Goal: Task Accomplishment & Management: Complete application form

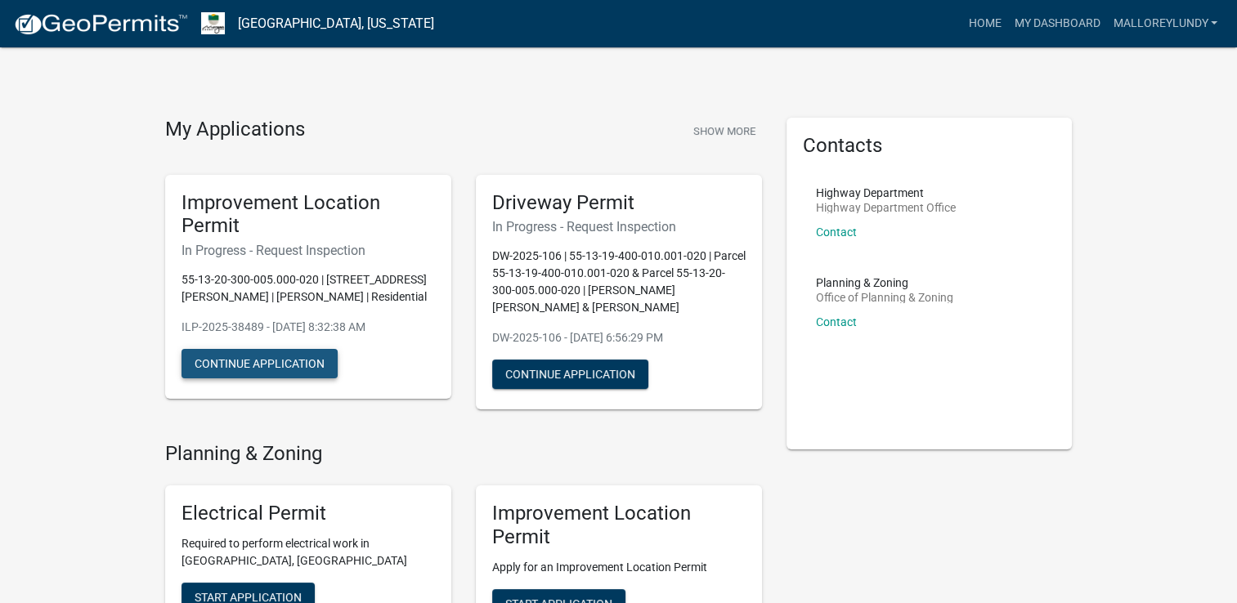
click at [271, 369] on button "Continue Application" at bounding box center [259, 363] width 156 height 29
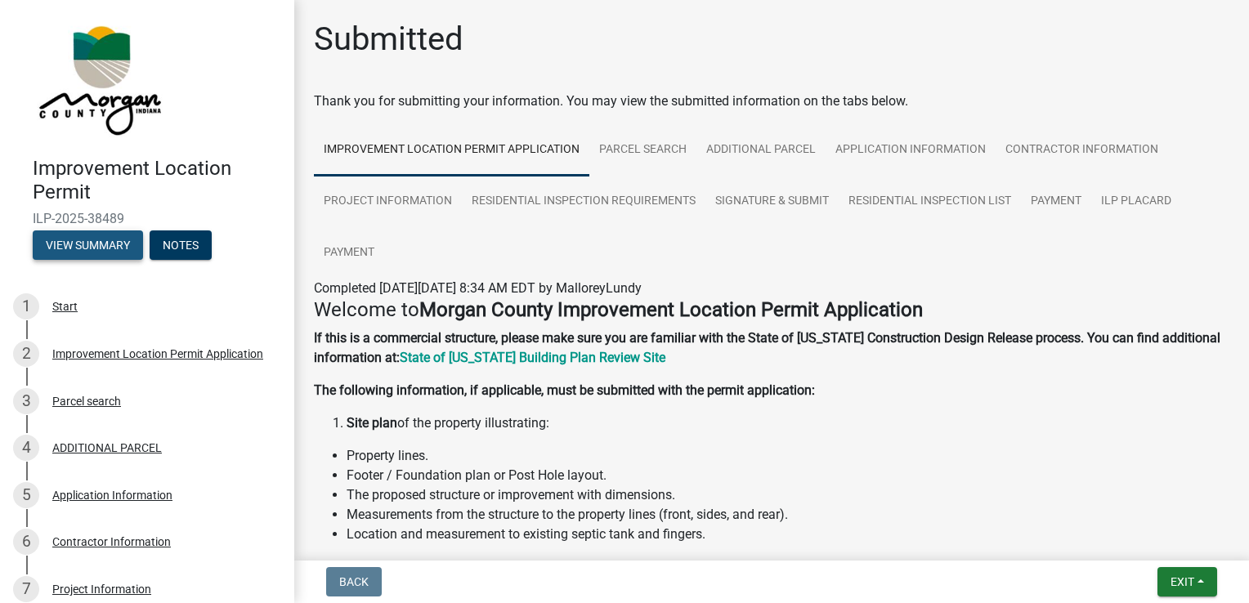
click at [118, 254] on button "View Summary" at bounding box center [88, 245] width 110 height 29
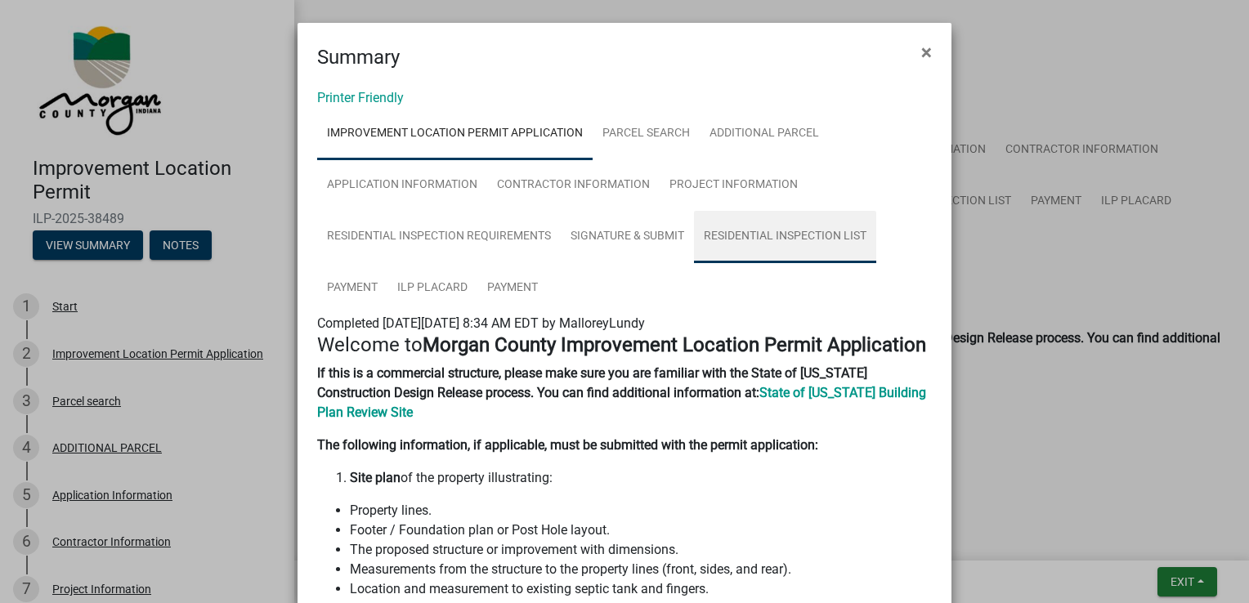
click at [760, 231] on link "Residential Inspection List" at bounding box center [785, 237] width 182 height 52
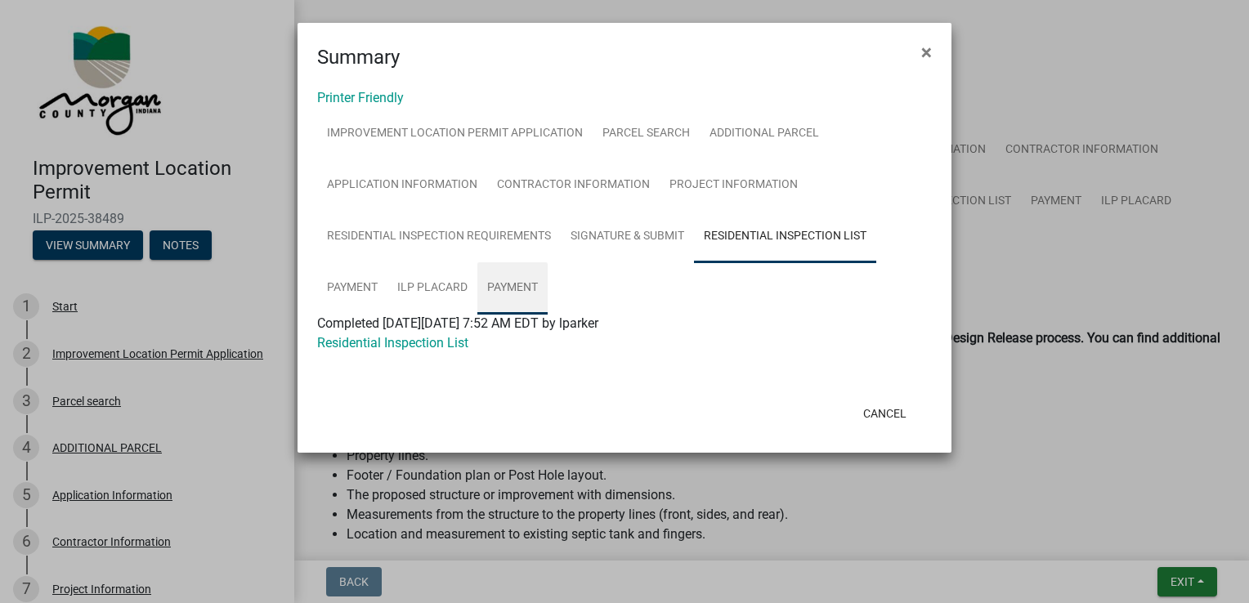
click at [520, 289] on link "Payment" at bounding box center [512, 288] width 70 height 52
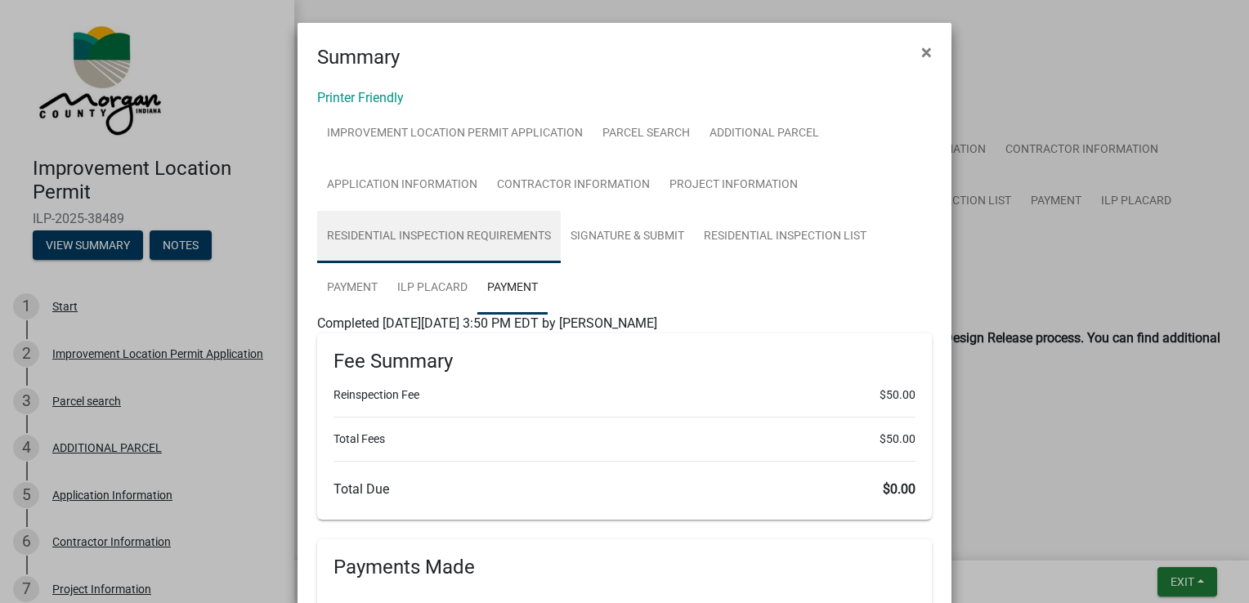
click at [441, 245] on link "Residential Inspection Requirements" at bounding box center [439, 237] width 244 height 52
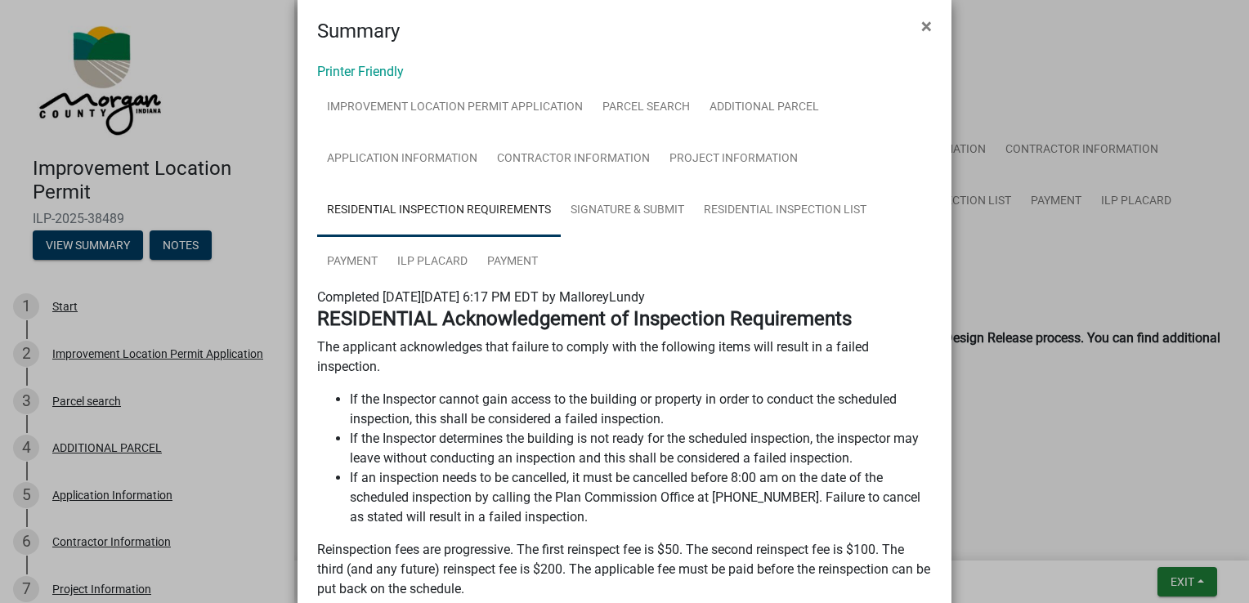
scroll to position [3, 0]
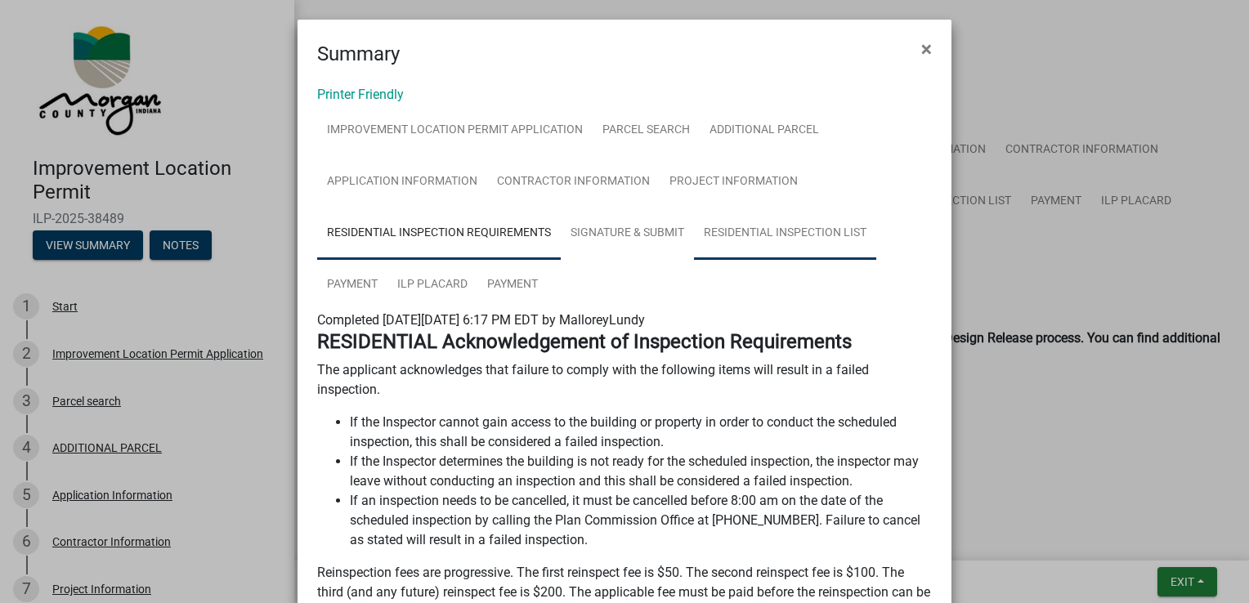
click at [840, 229] on link "Residential Inspection List" at bounding box center [785, 234] width 182 height 52
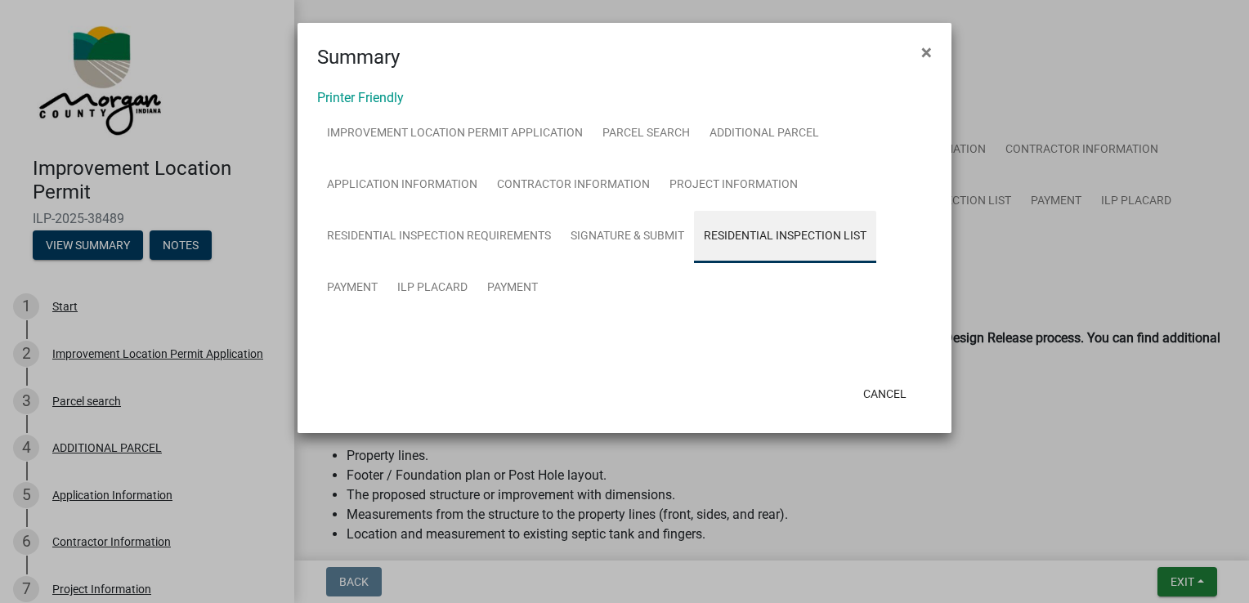
scroll to position [0, 0]
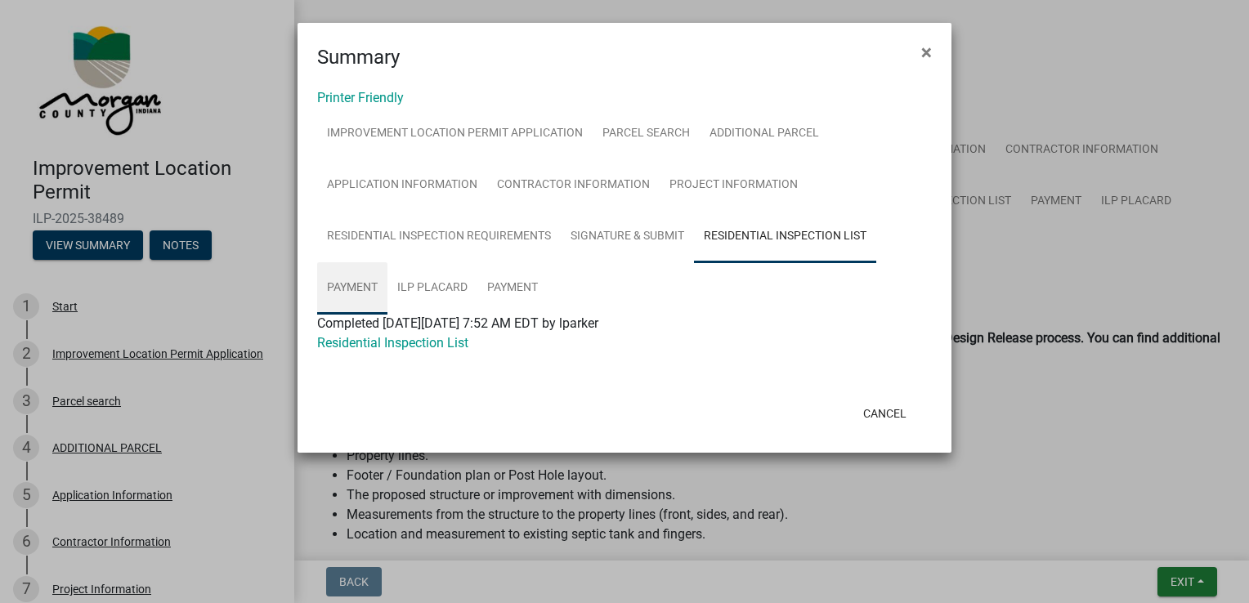
click at [365, 299] on link "Payment" at bounding box center [352, 288] width 70 height 52
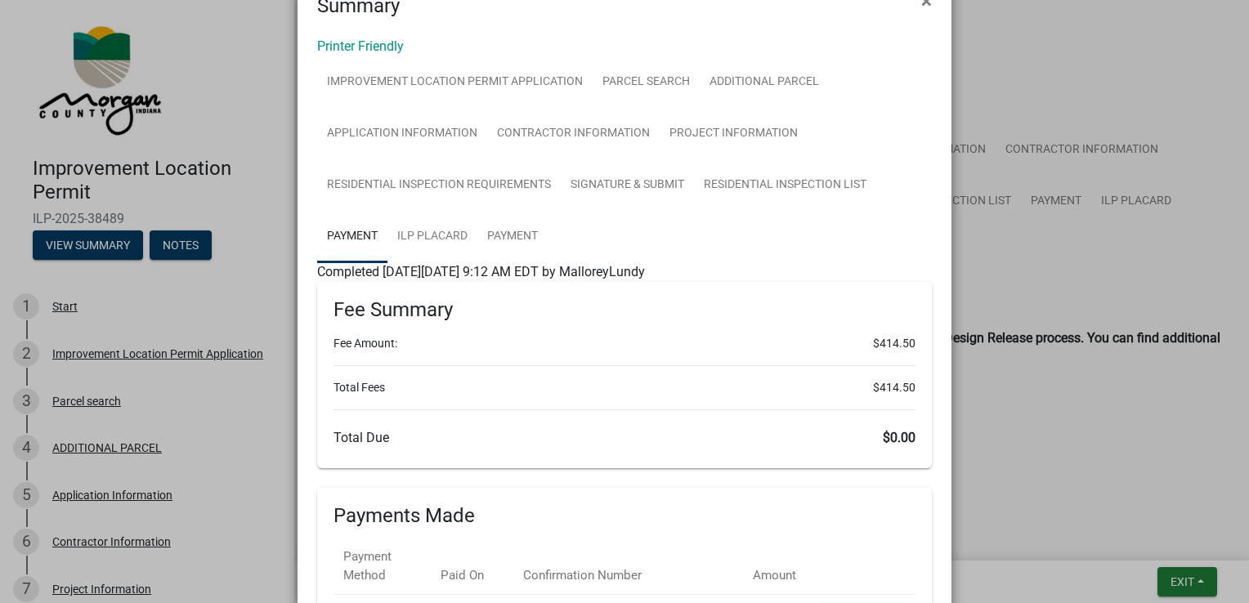
scroll to position [51, 0]
click at [531, 224] on link "Payment" at bounding box center [512, 238] width 70 height 52
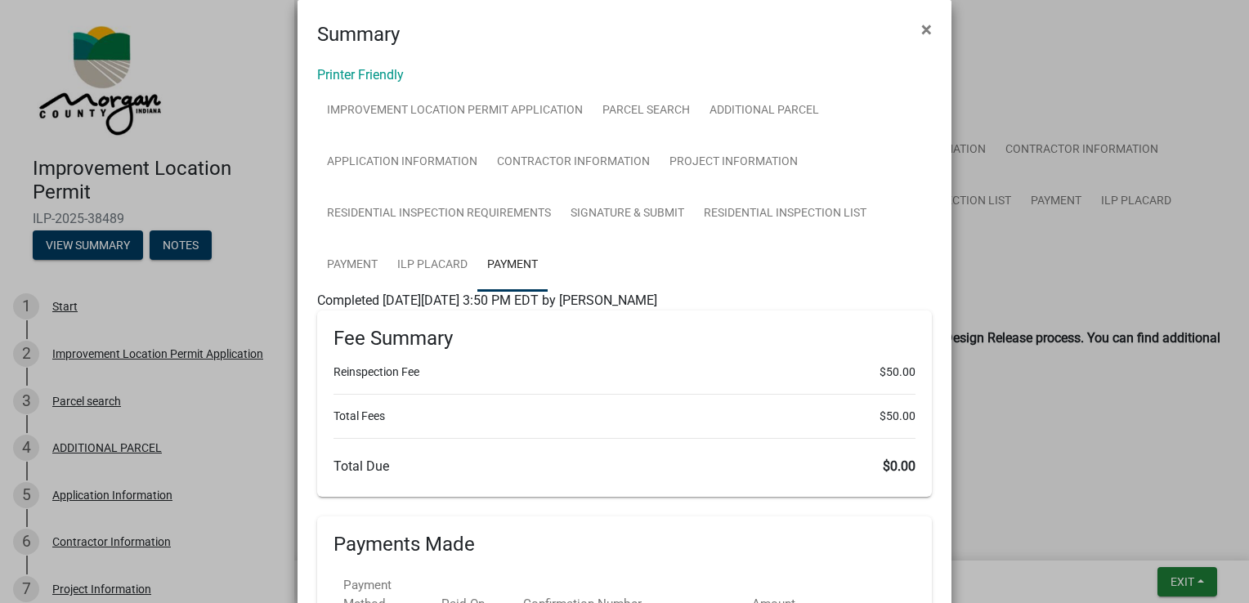
scroll to position [0, 0]
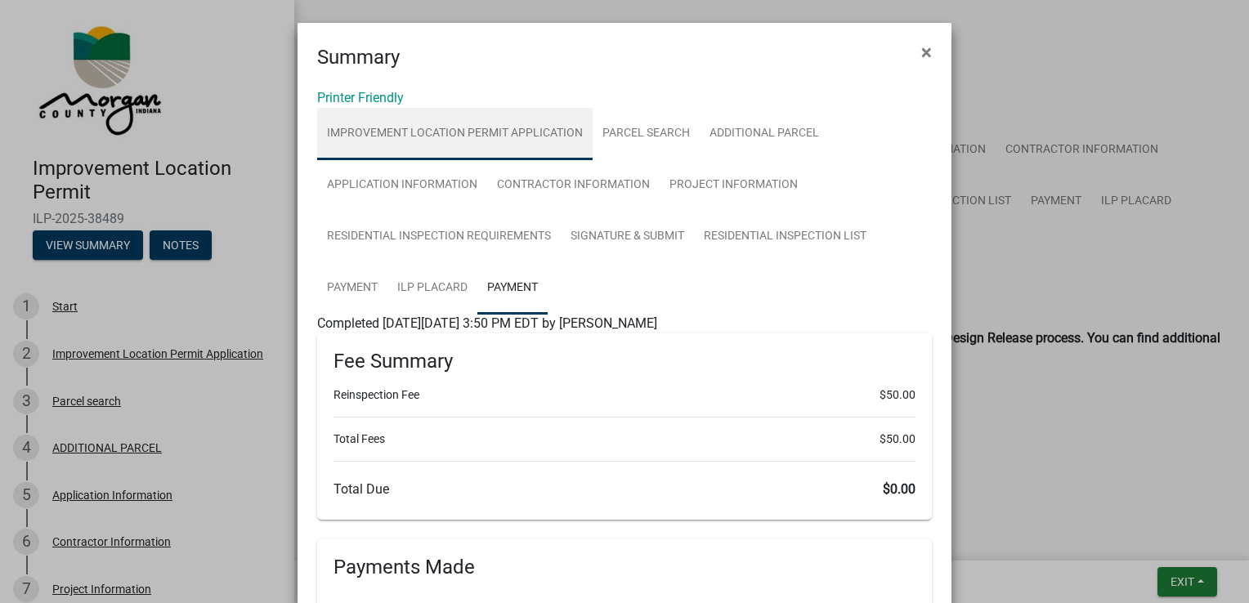
click at [471, 141] on link "Improvement Location Permit Application" at bounding box center [454, 134] width 275 height 52
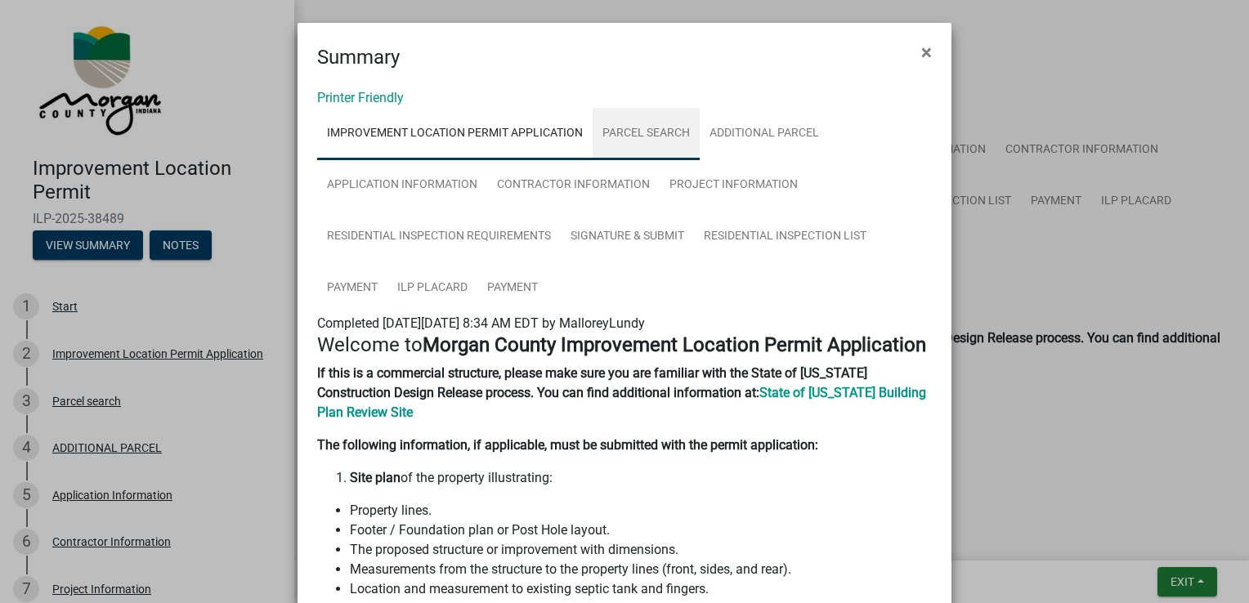
click at [643, 142] on link "Parcel search" at bounding box center [646, 134] width 107 height 52
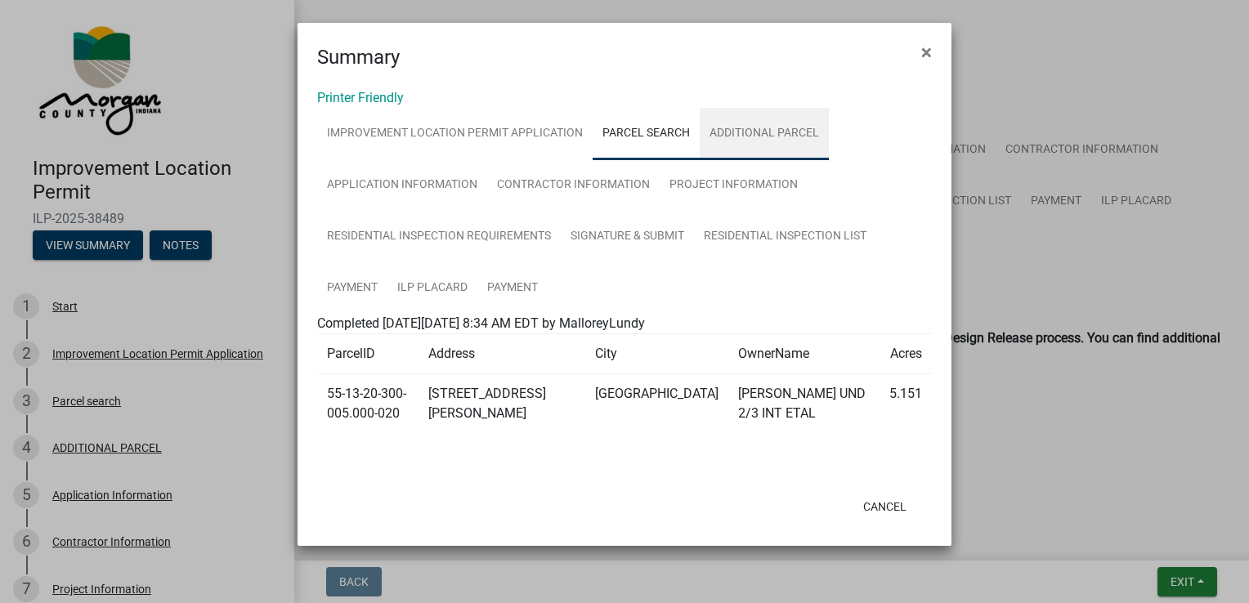
click at [785, 139] on link "ADDITIONAL PARCEL" at bounding box center [764, 134] width 129 height 52
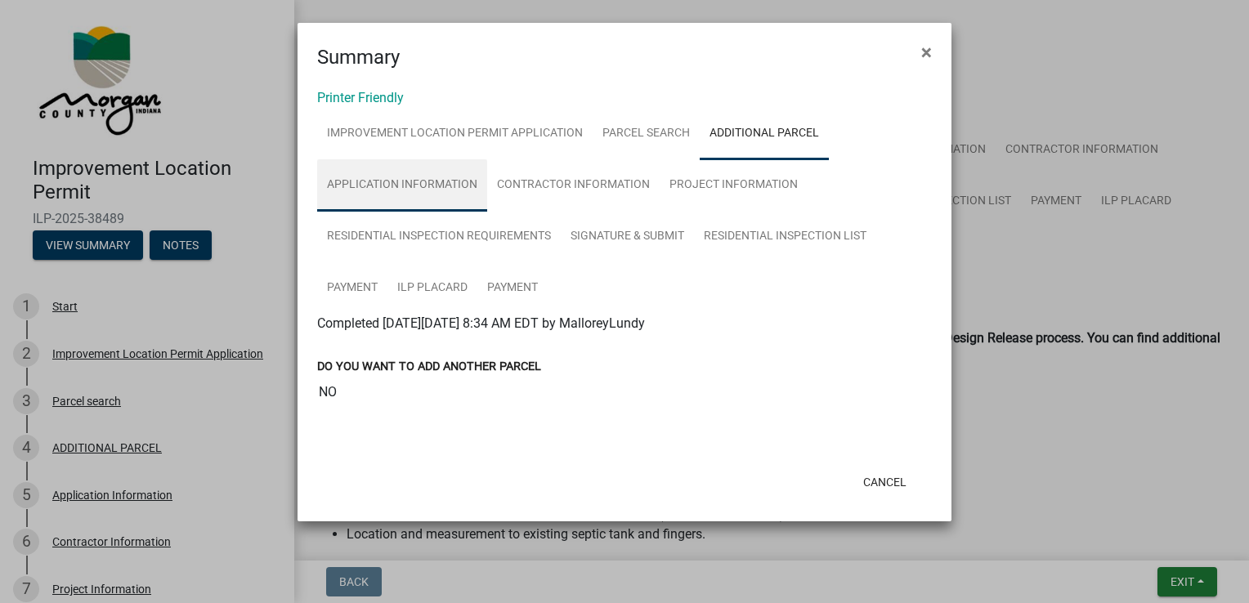
click at [388, 192] on link "Application Information" at bounding box center [402, 185] width 170 height 52
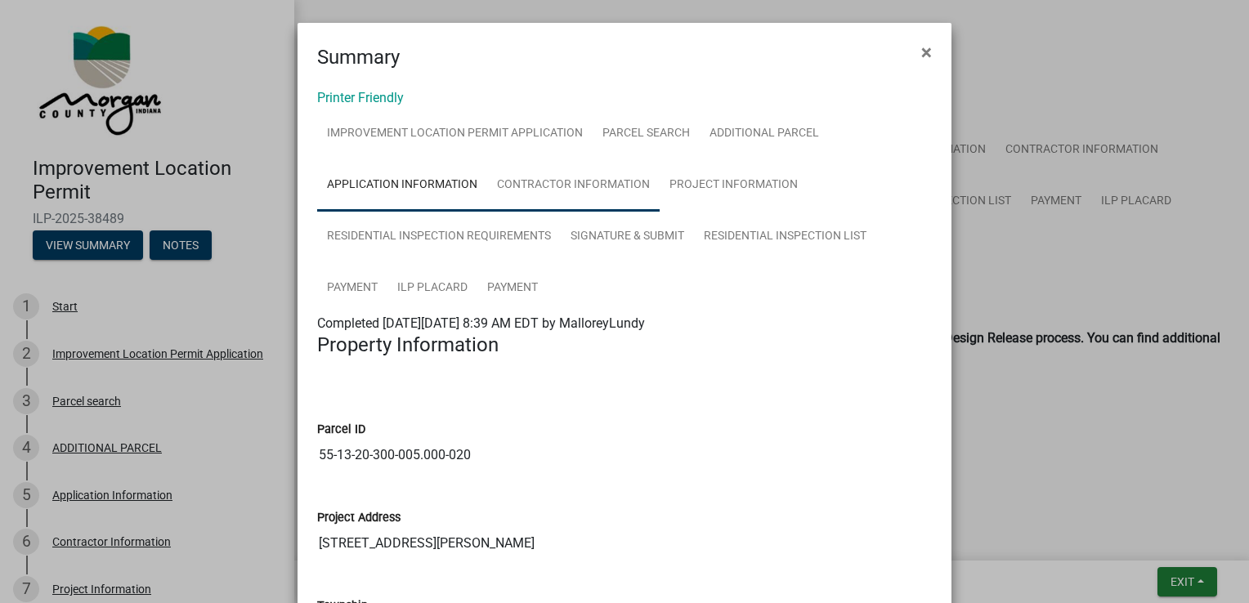
click at [554, 190] on link "Contractor Information" at bounding box center [573, 185] width 172 height 52
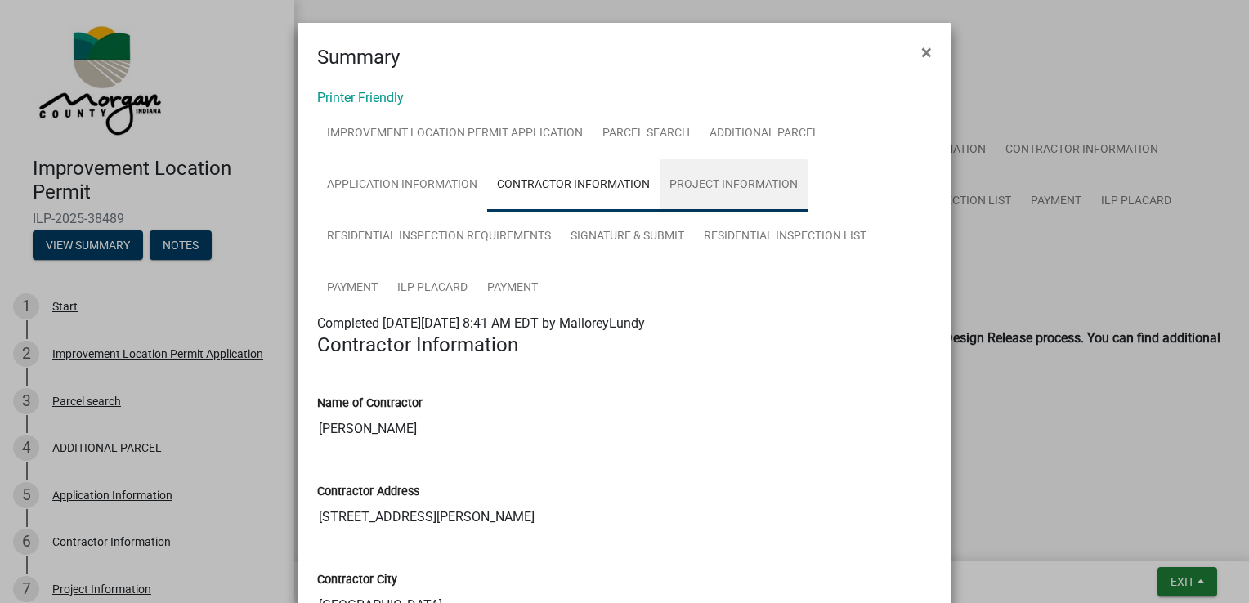
click at [715, 192] on link "Project Information" at bounding box center [734, 185] width 148 height 52
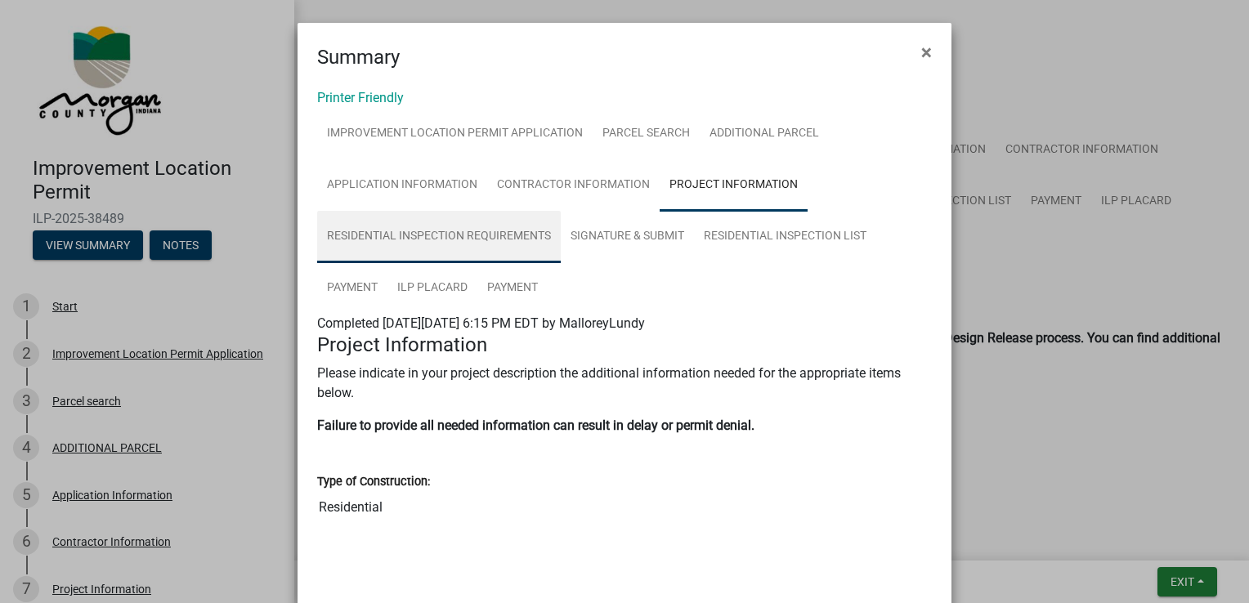
click at [441, 231] on link "Residential Inspection Requirements" at bounding box center [439, 237] width 244 height 52
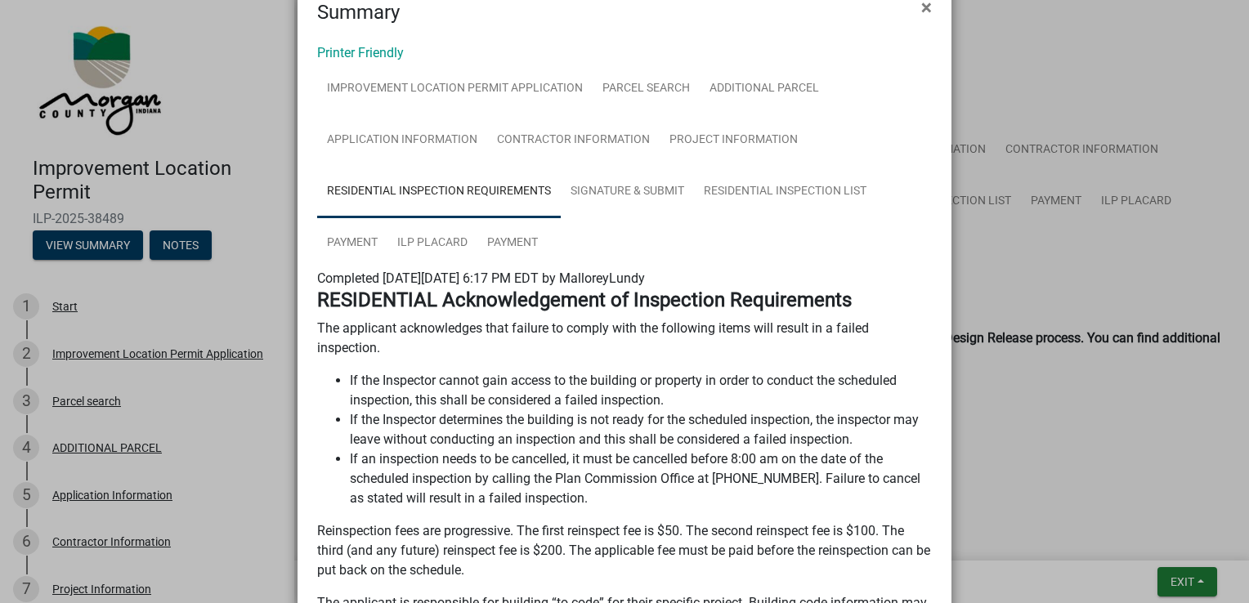
scroll to position [23, 0]
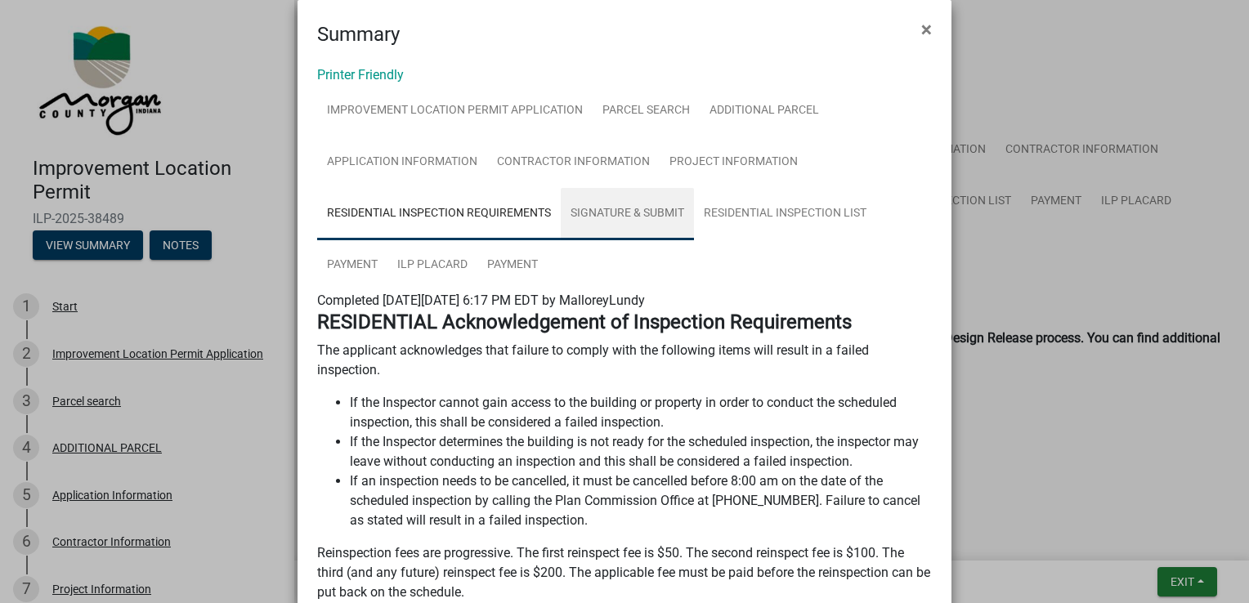
click at [634, 211] on link "Signature & Submit" at bounding box center [627, 214] width 133 height 52
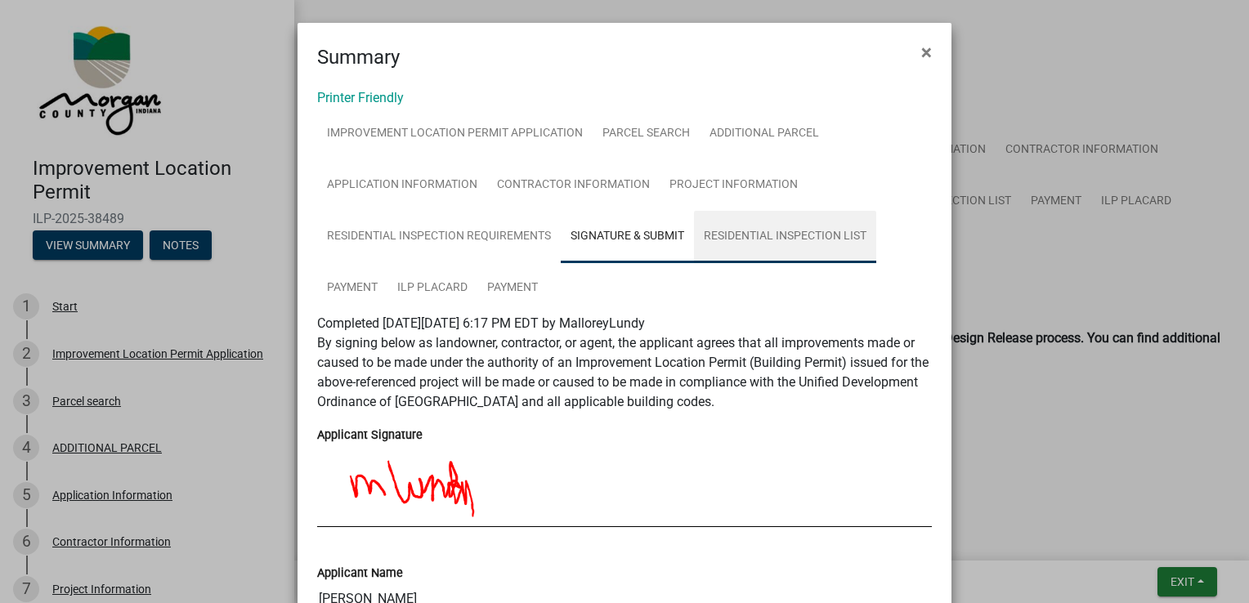
click at [811, 247] on link "Residential Inspection List" at bounding box center [785, 237] width 182 height 52
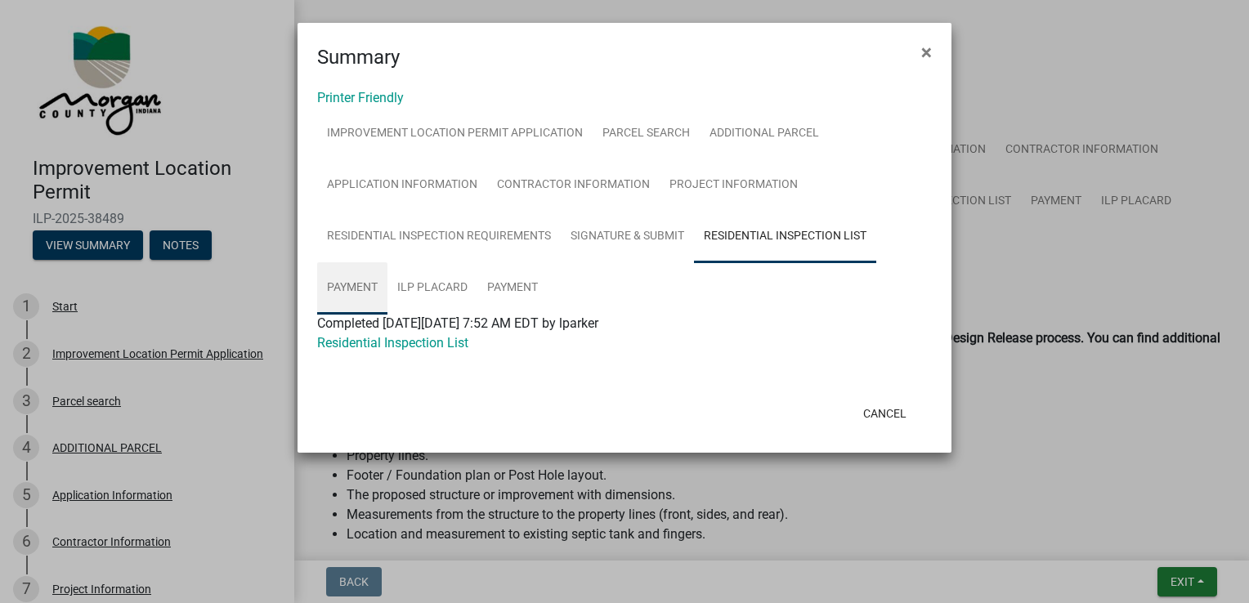
click at [360, 284] on link "Payment" at bounding box center [352, 288] width 70 height 52
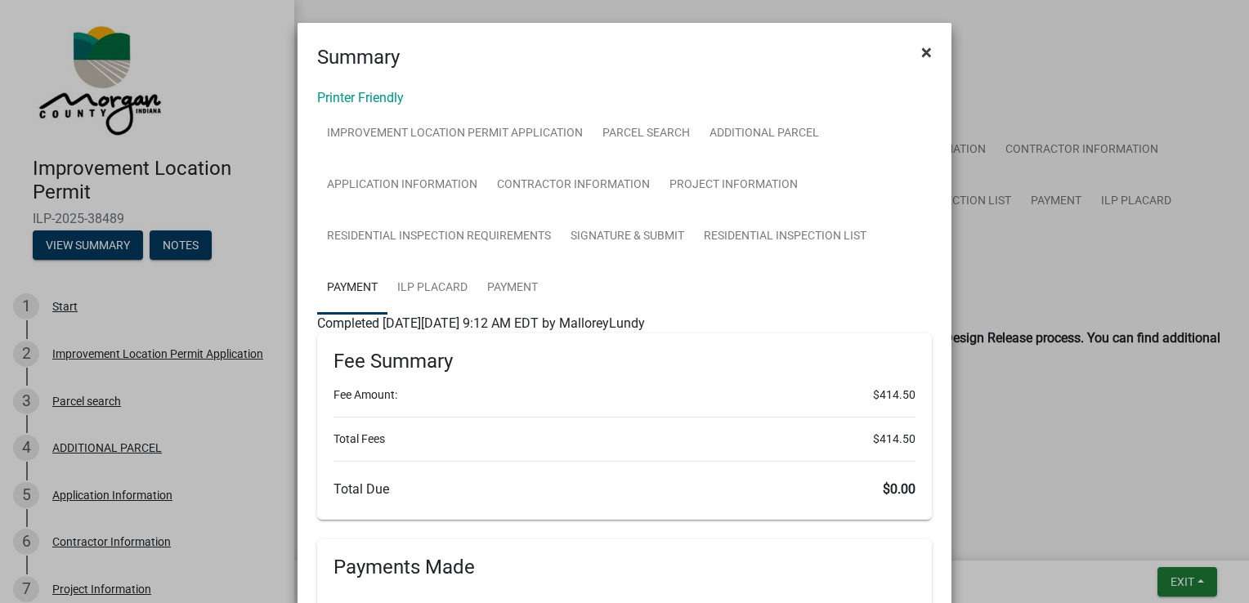
click at [929, 47] on button "×" at bounding box center [926, 52] width 37 height 46
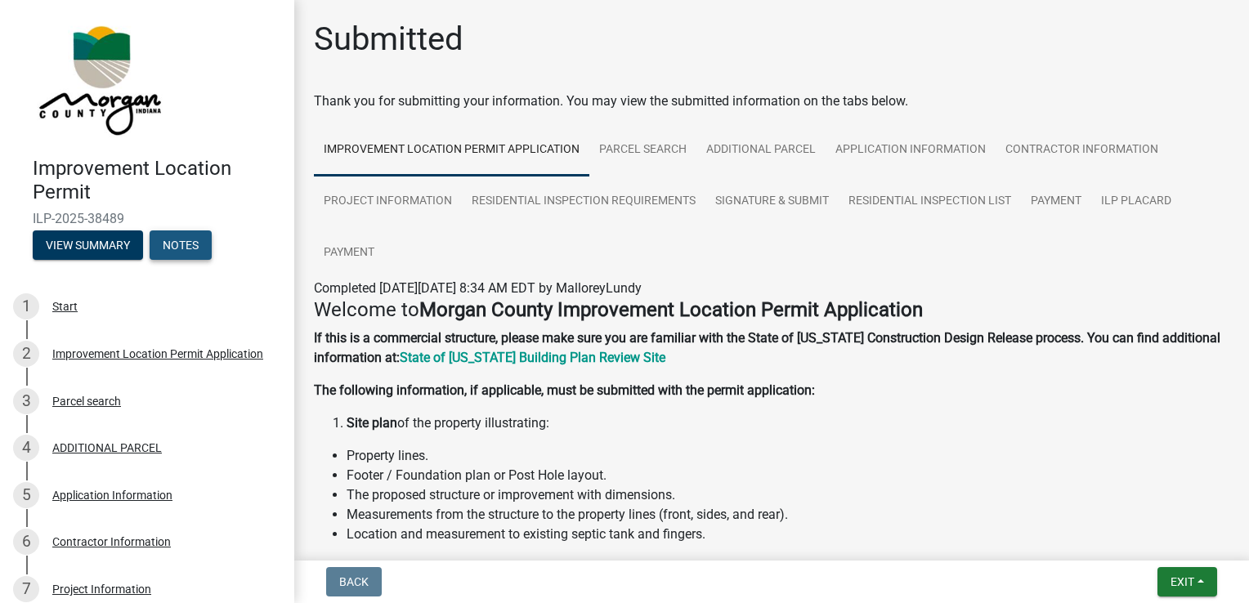
click at [181, 241] on button "Notes" at bounding box center [181, 245] width 62 height 29
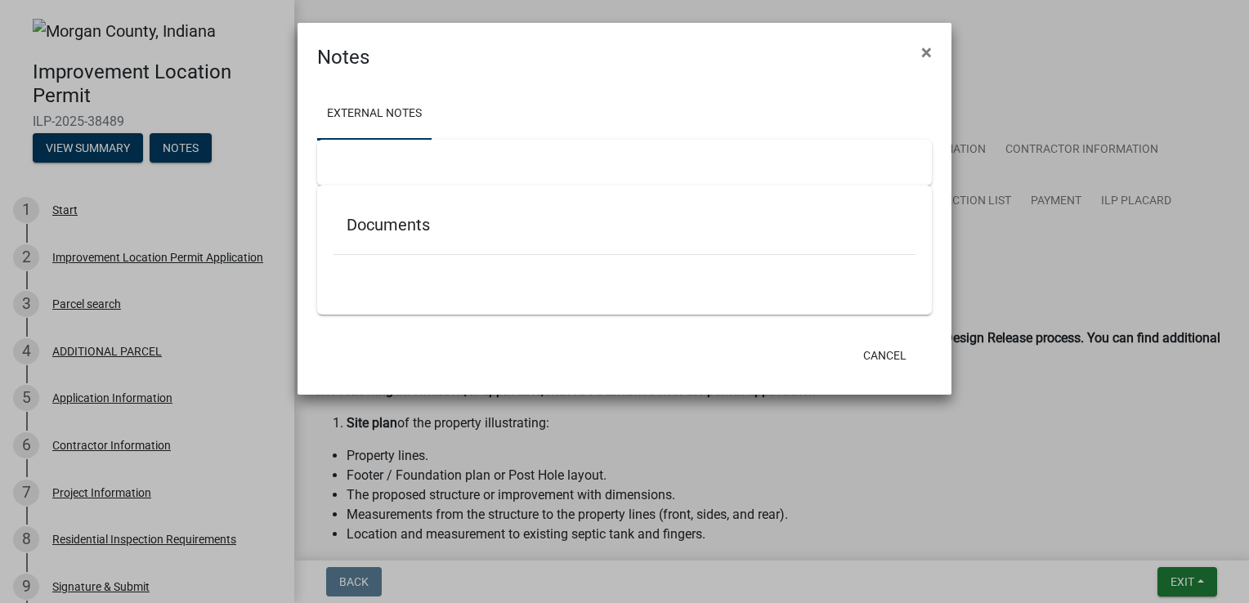
click at [403, 227] on h5 "Documents" at bounding box center [625, 225] width 556 height 20
click at [929, 51] on span "×" at bounding box center [926, 52] width 11 height 23
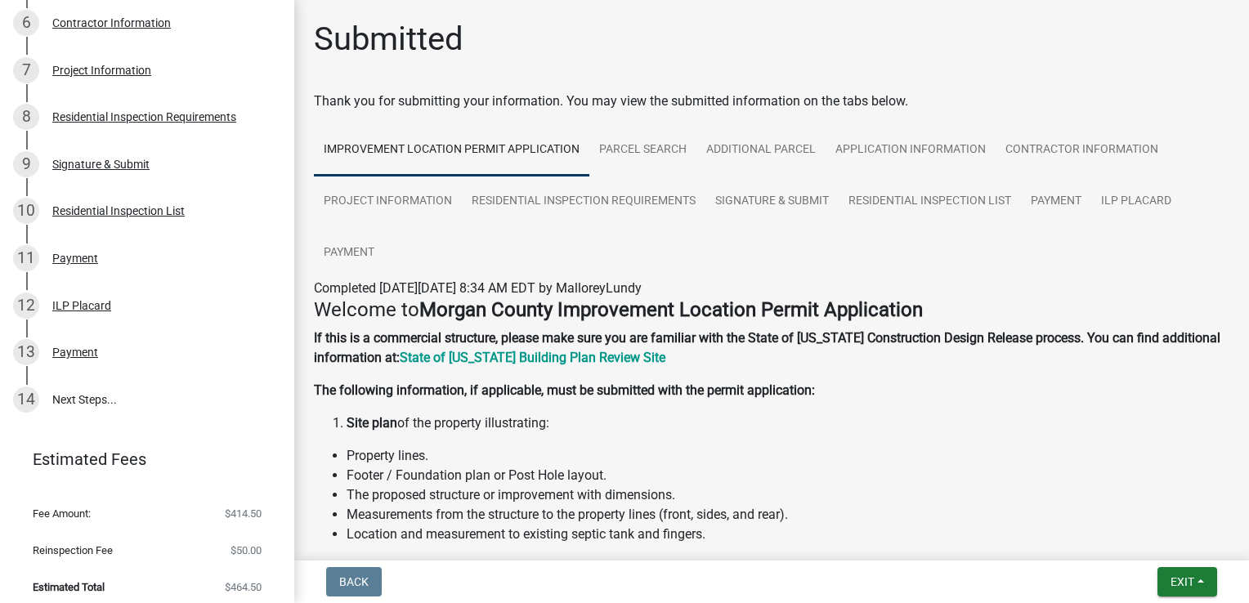
scroll to position [431, 0]
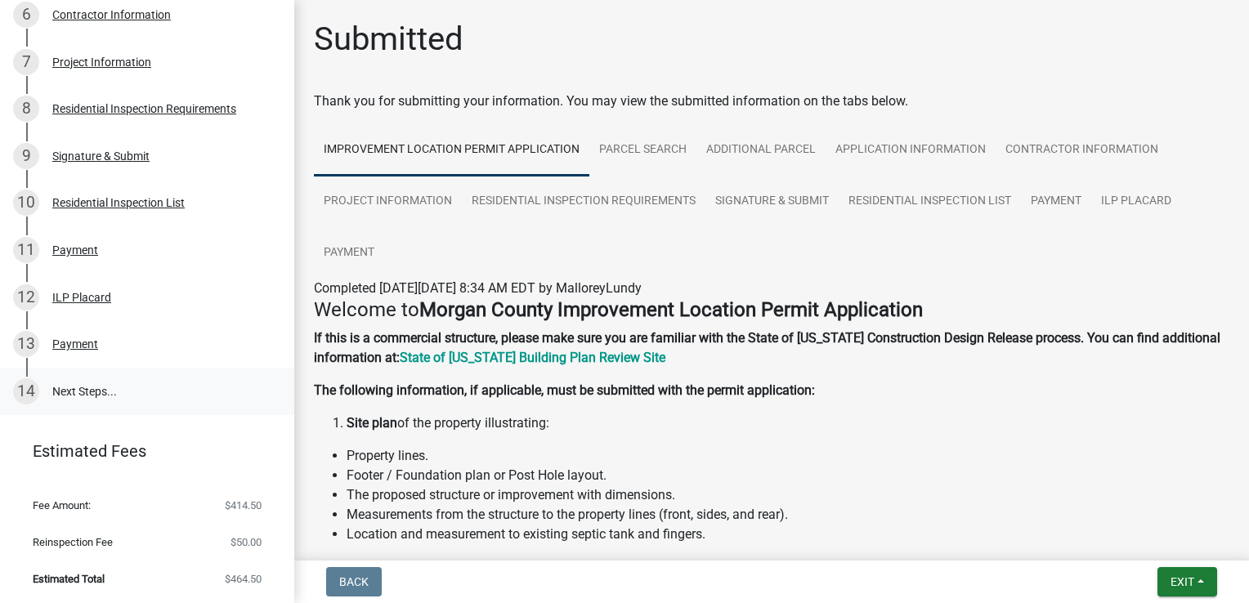
click at [101, 404] on link "14 Next Steps..." at bounding box center [147, 391] width 294 height 47
click at [77, 390] on link "14 Next Steps..." at bounding box center [147, 391] width 294 height 47
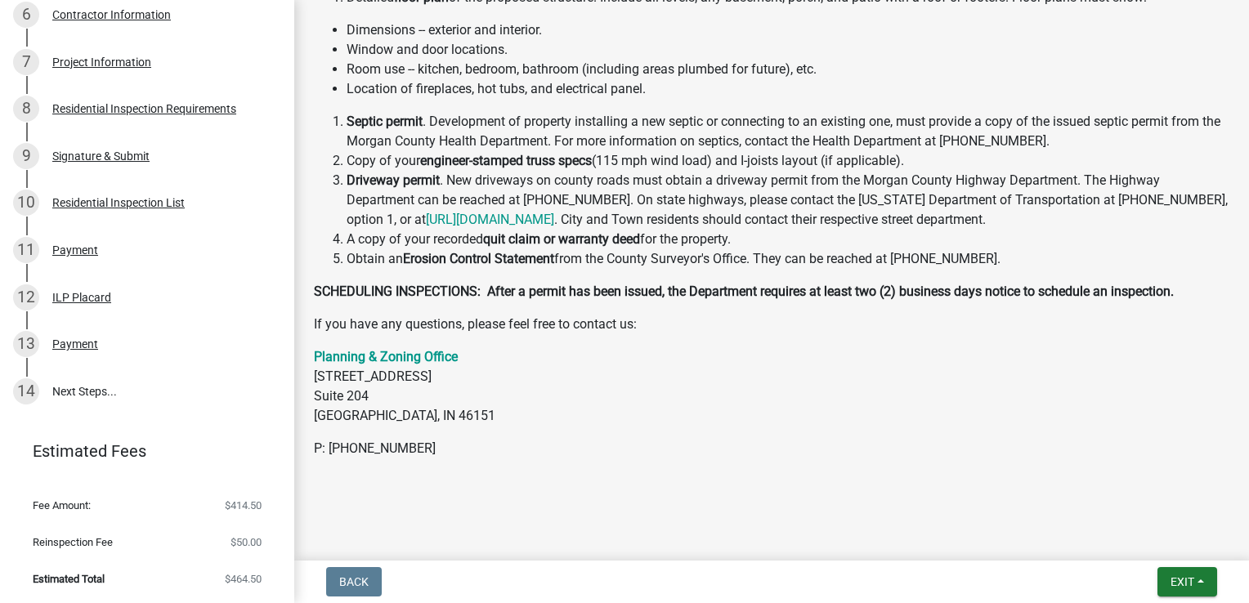
scroll to position [571, 0]
click at [87, 360] on link "13 Payment" at bounding box center [147, 343] width 294 height 47
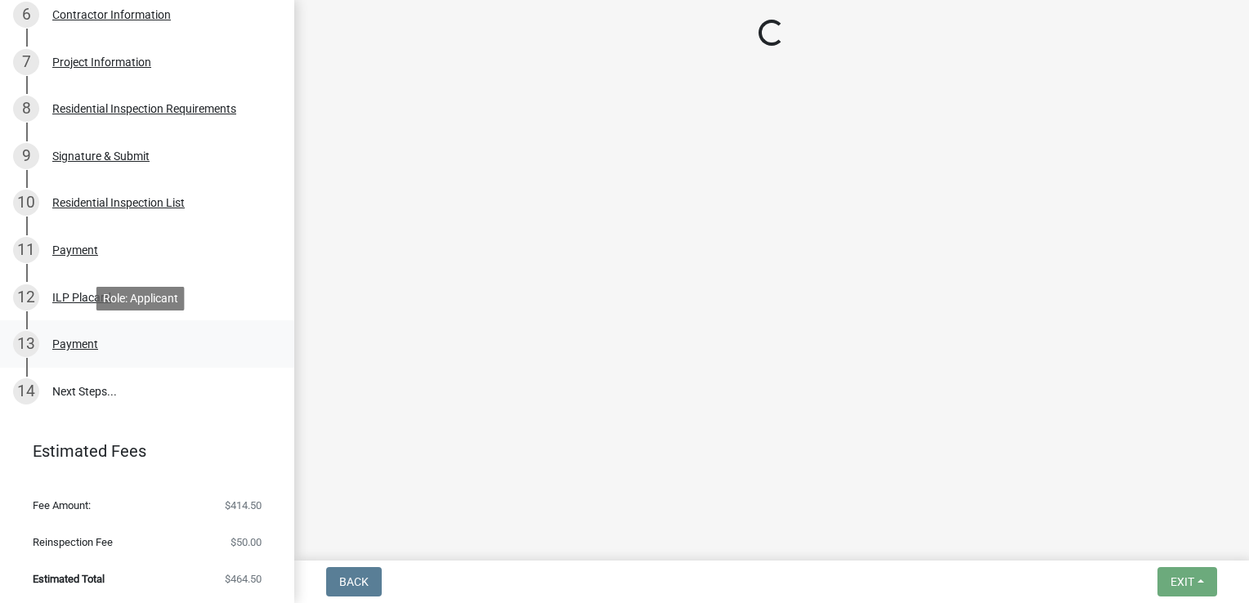
scroll to position [0, 0]
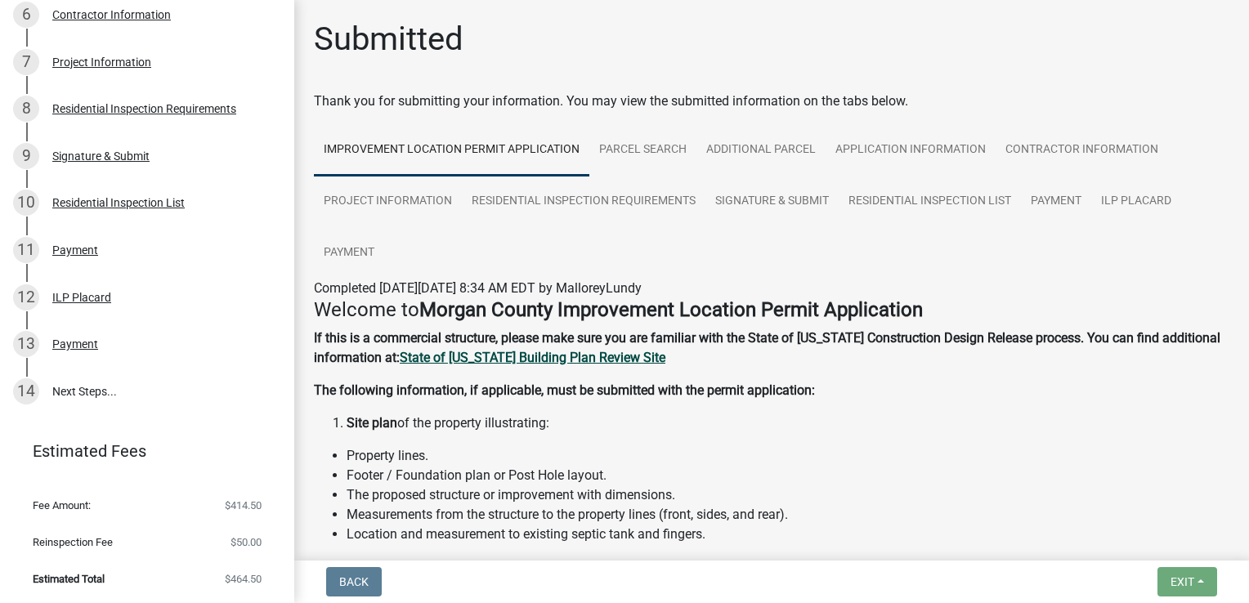
click at [558, 352] on strong "State of [US_STATE] Building Plan Review Site" at bounding box center [533, 358] width 266 height 16
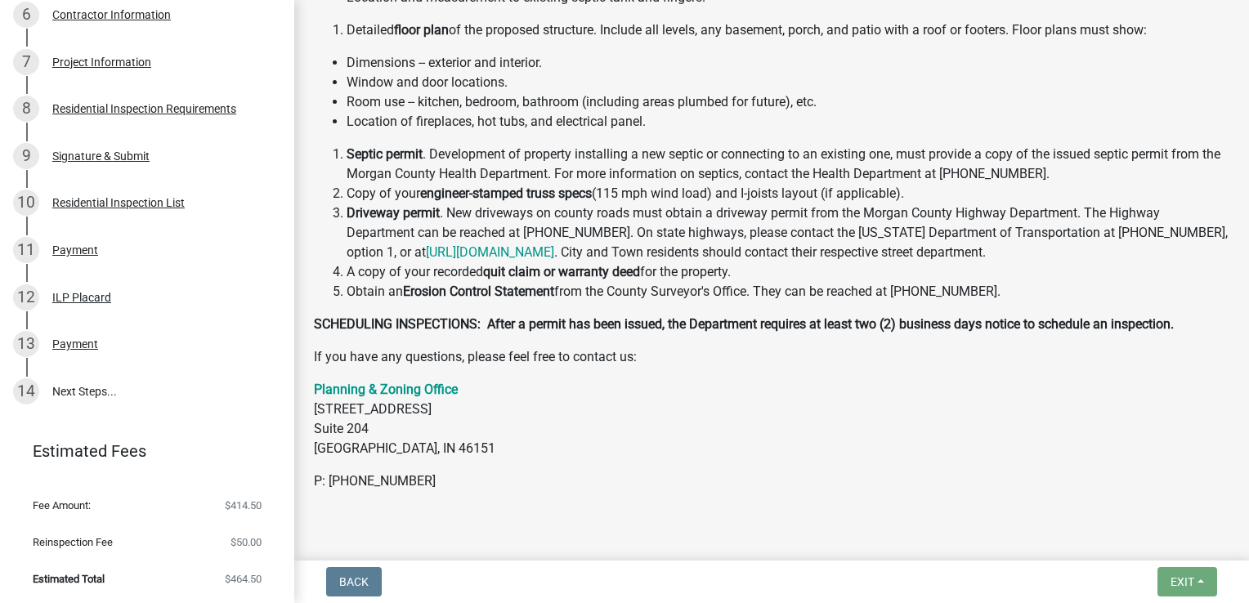
scroll to position [571, 0]
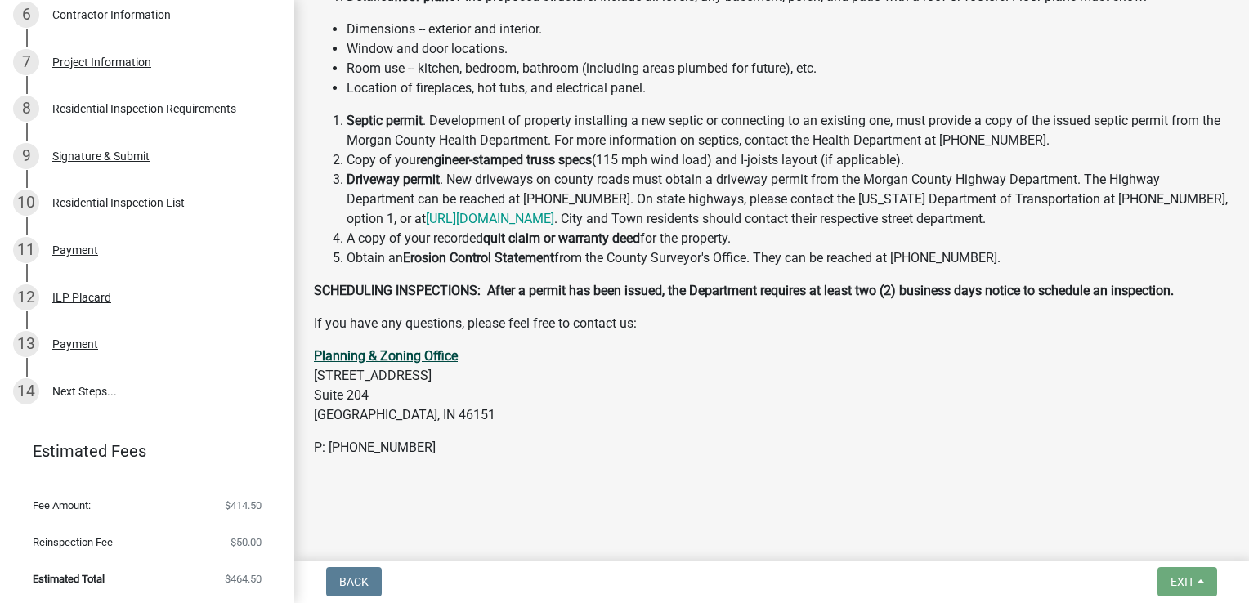
click at [443, 359] on strong "Planning & Zoning Office" at bounding box center [386, 356] width 144 height 16
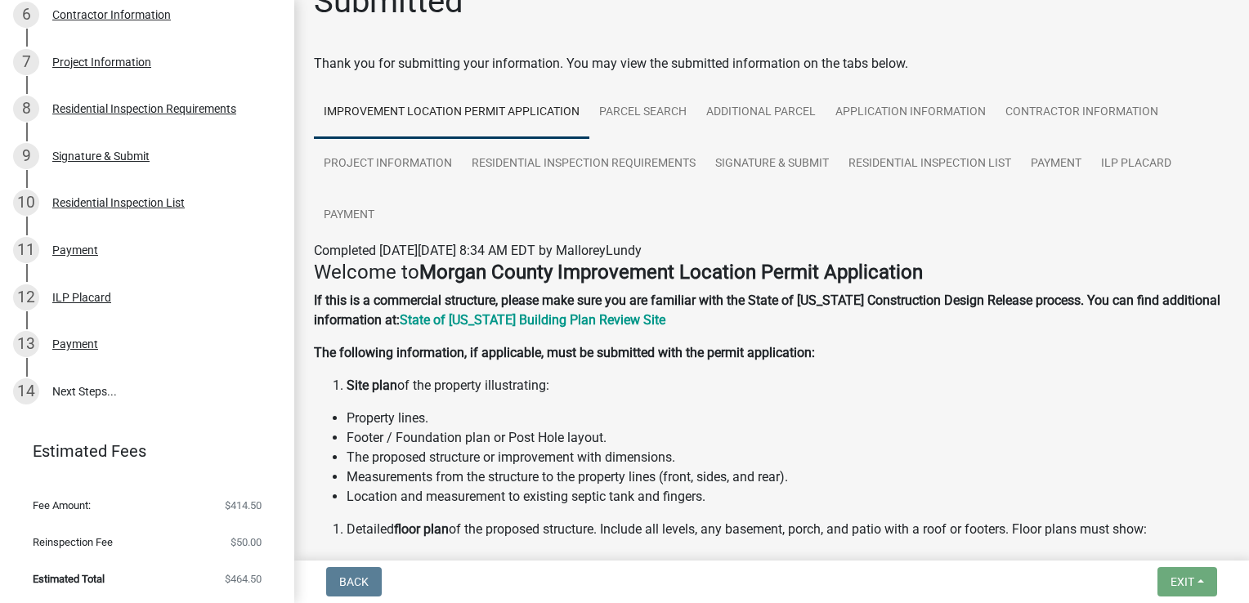
scroll to position [0, 0]
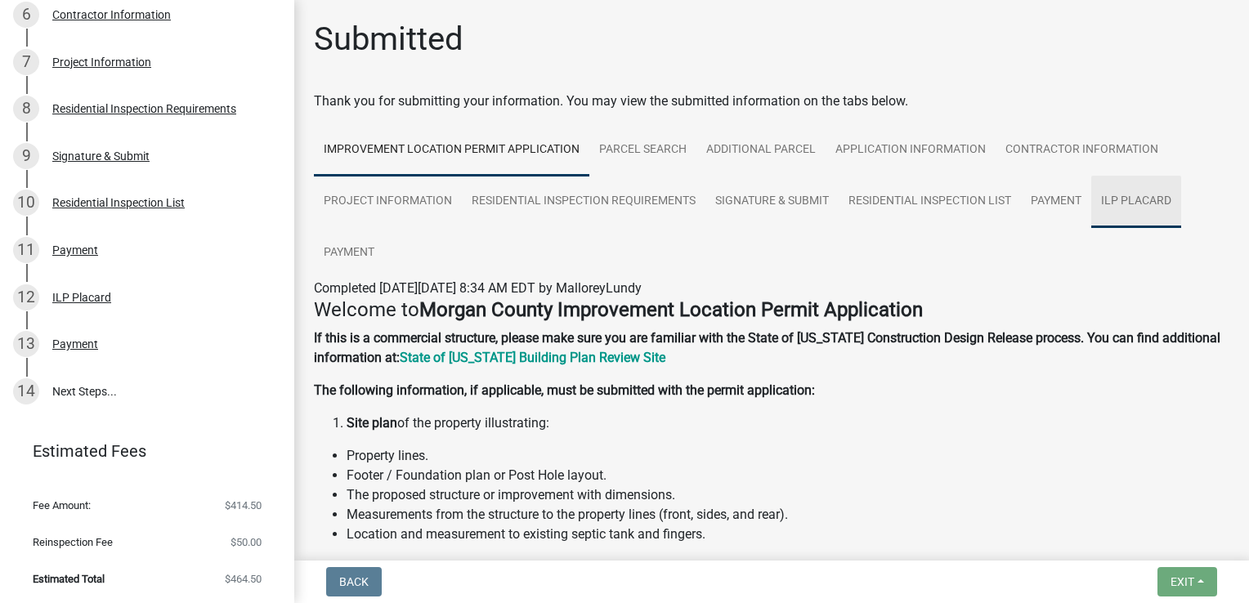
click at [1154, 199] on link "ILP Placard" at bounding box center [1136, 202] width 90 height 52
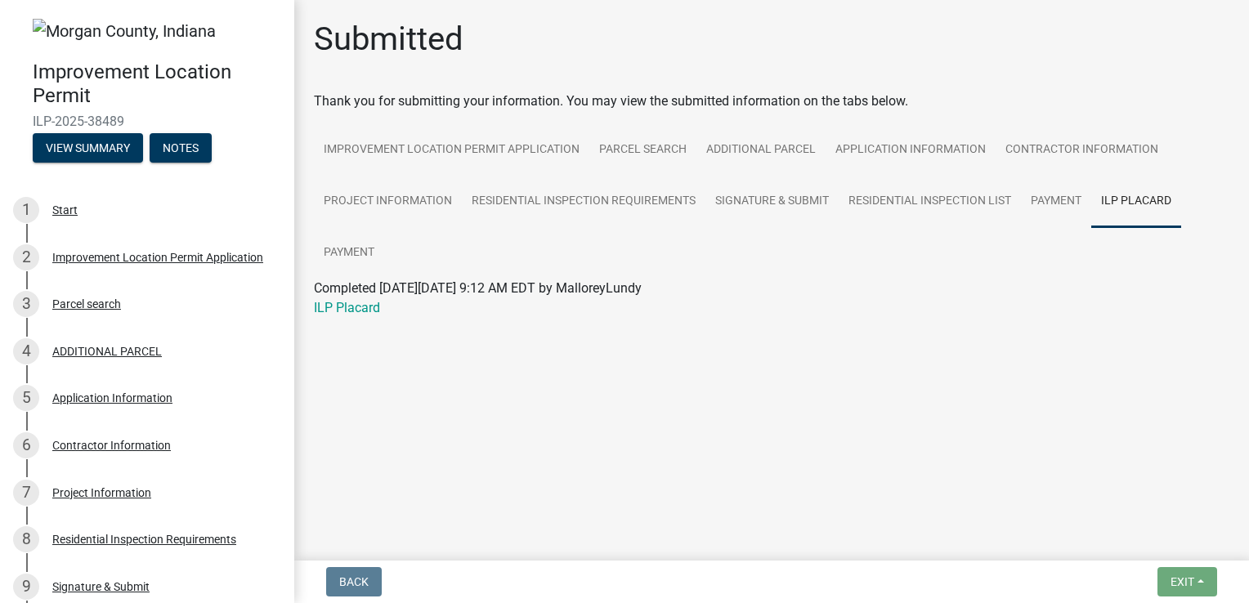
click at [91, 119] on span "ILP-2025-38489" at bounding box center [147, 122] width 229 height 16
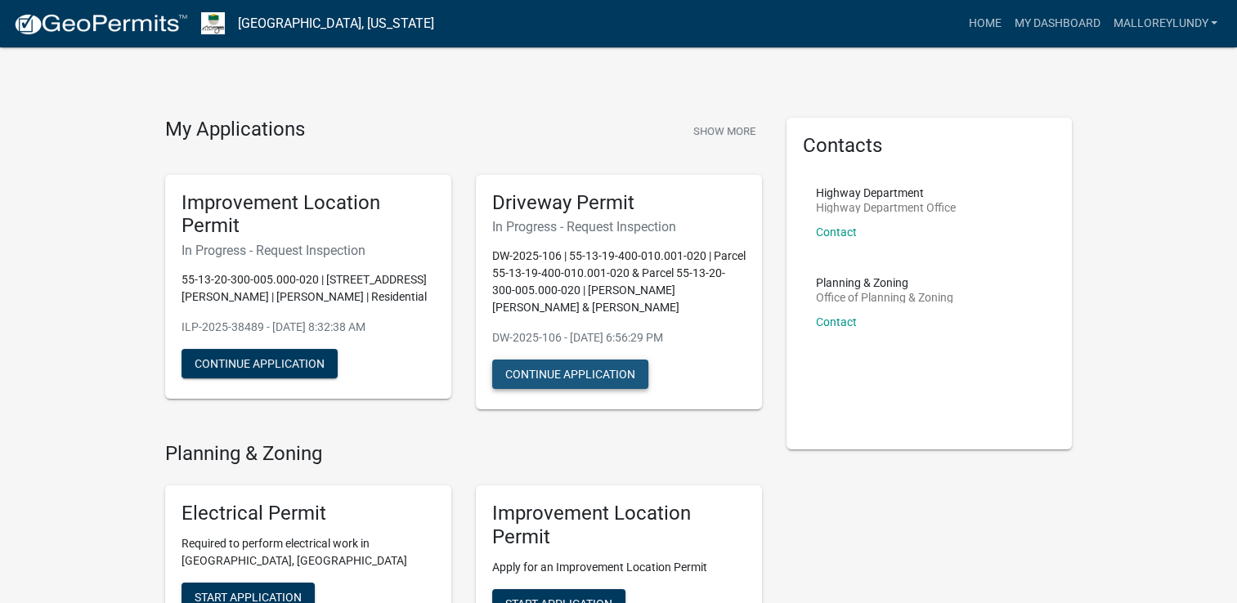
click at [567, 369] on button "Continue Application" at bounding box center [570, 374] width 156 height 29
click at [222, 255] on h6 "In Progress - Request Inspection" at bounding box center [307, 251] width 253 height 16
click at [294, 253] on h6 "In Progress - Request Inspection" at bounding box center [307, 251] width 253 height 16
click at [307, 253] on h6 "In Progress - Request Inspection" at bounding box center [307, 251] width 253 height 16
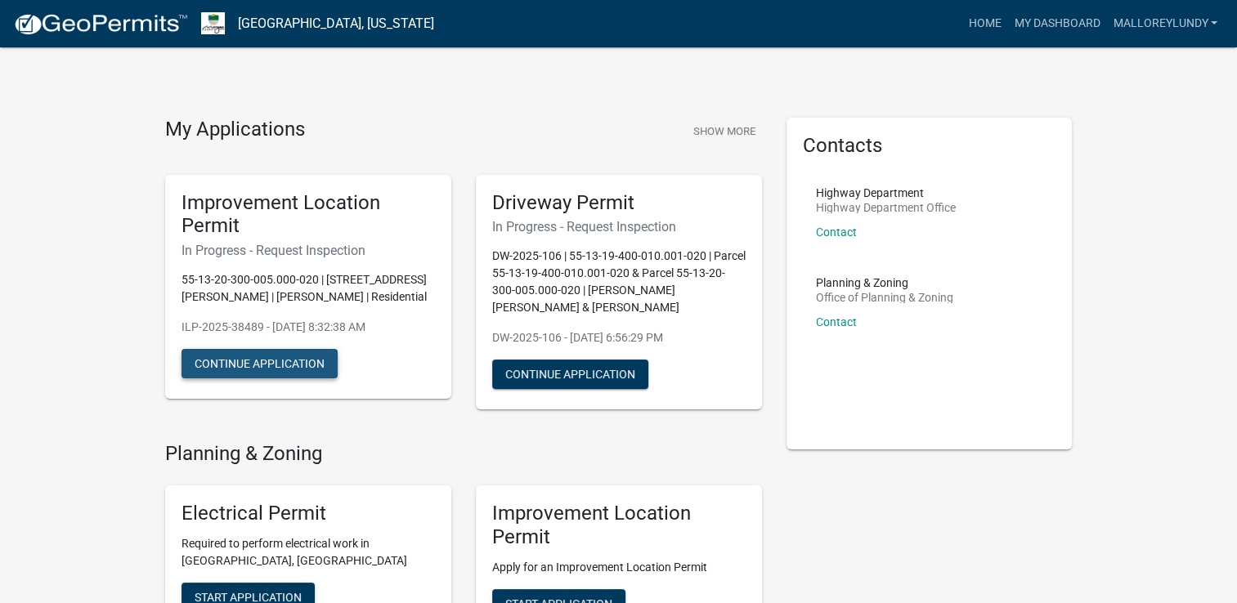
click at [298, 363] on button "Continue Application" at bounding box center [259, 363] width 156 height 29
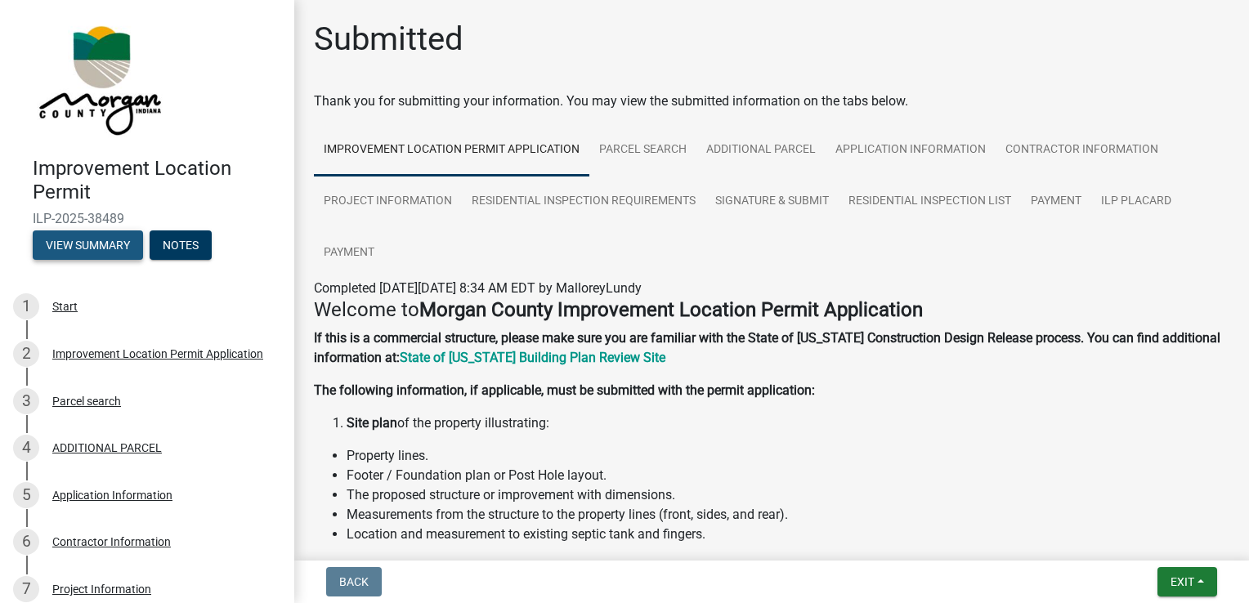
click at [97, 244] on button "View Summary" at bounding box center [88, 245] width 110 height 29
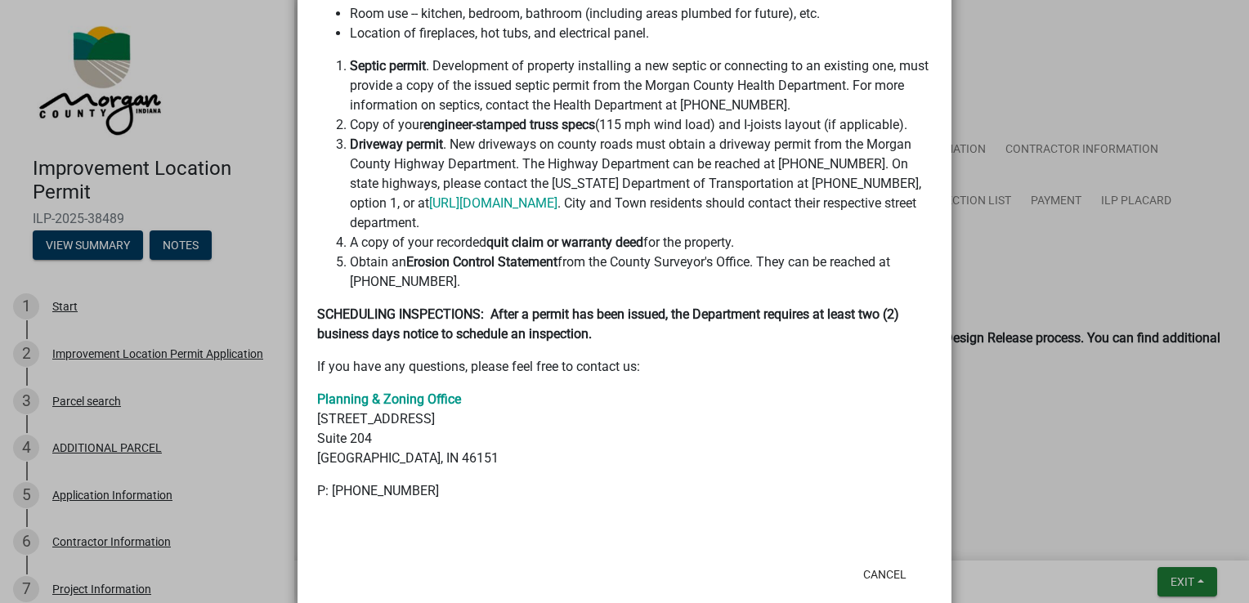
scroll to position [714, 0]
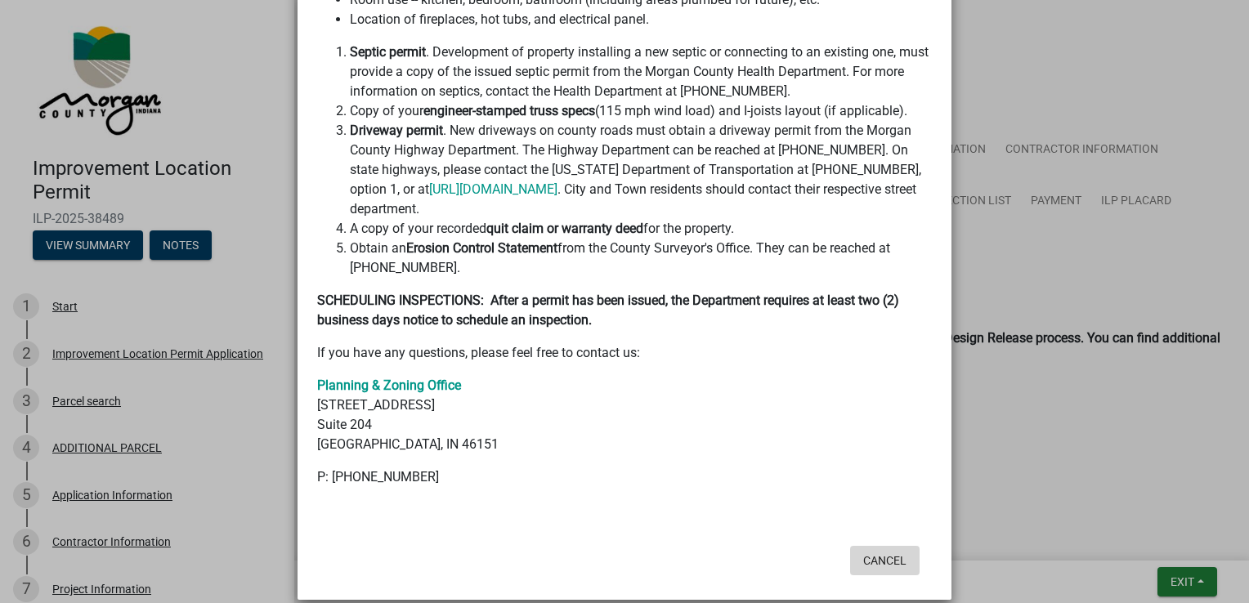
click at [886, 546] on button "Cancel" at bounding box center [884, 560] width 69 height 29
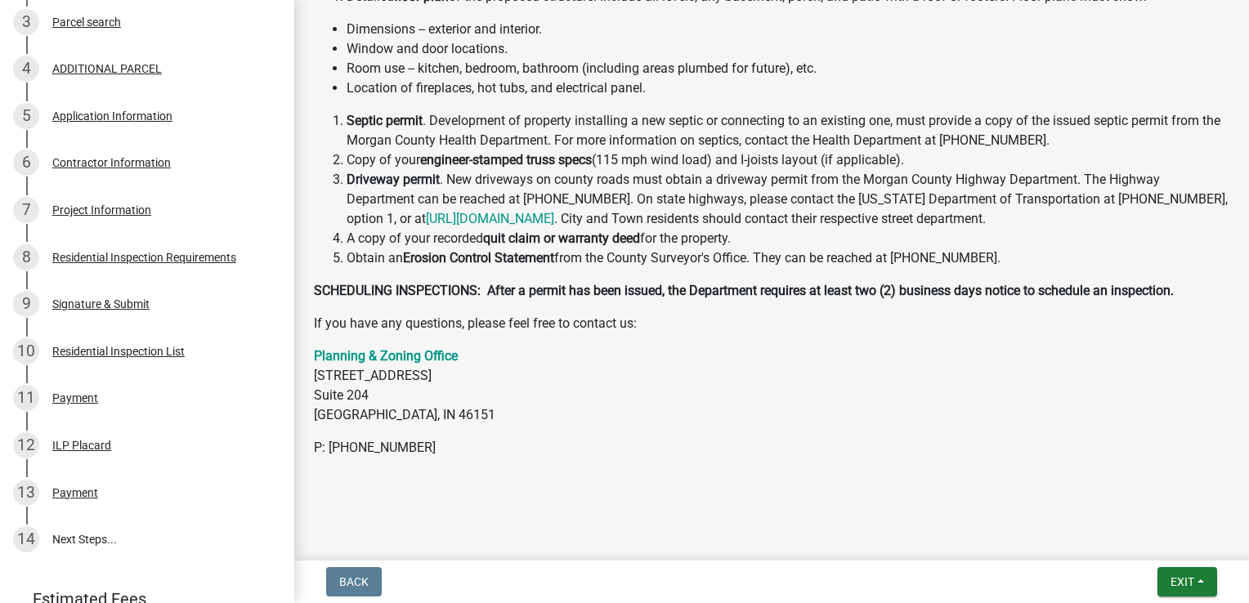
scroll to position [382, 0]
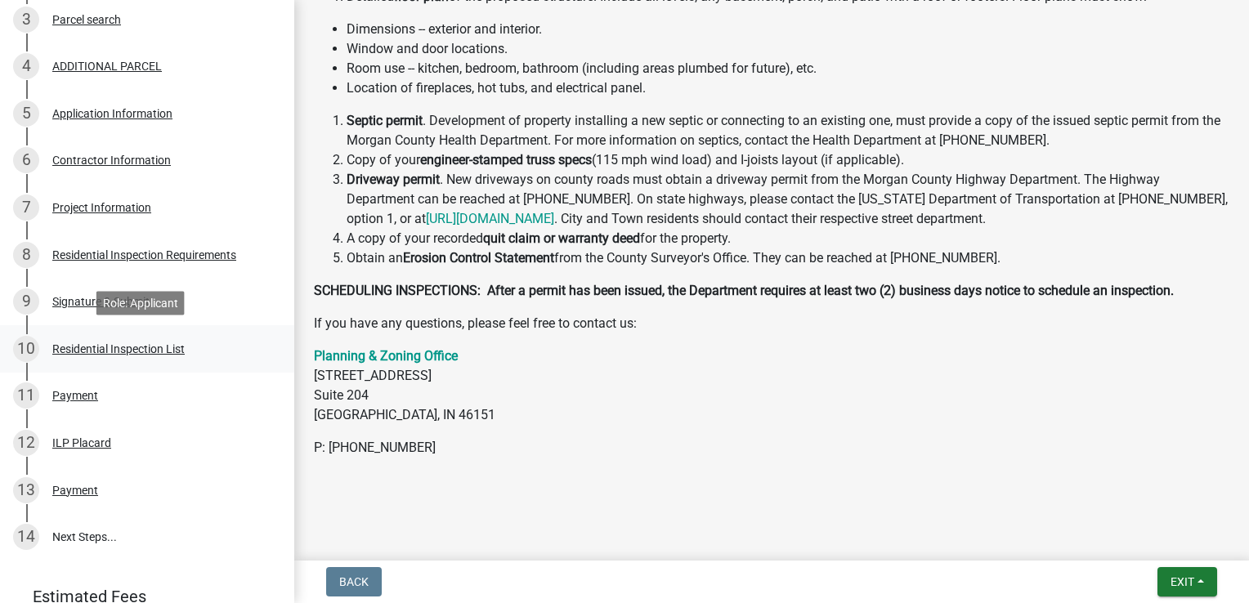
click at [141, 352] on div "Residential Inspection List" at bounding box center [118, 348] width 132 height 11
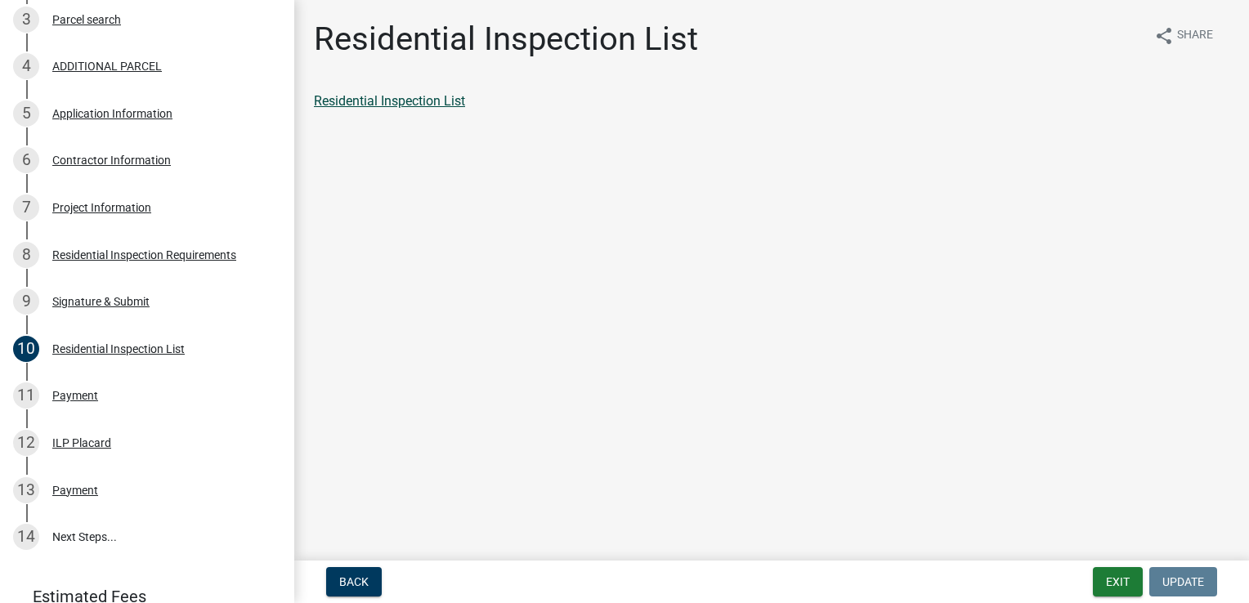
click at [430, 96] on link "Residential Inspection List" at bounding box center [389, 101] width 151 height 16
